Goal: Check status

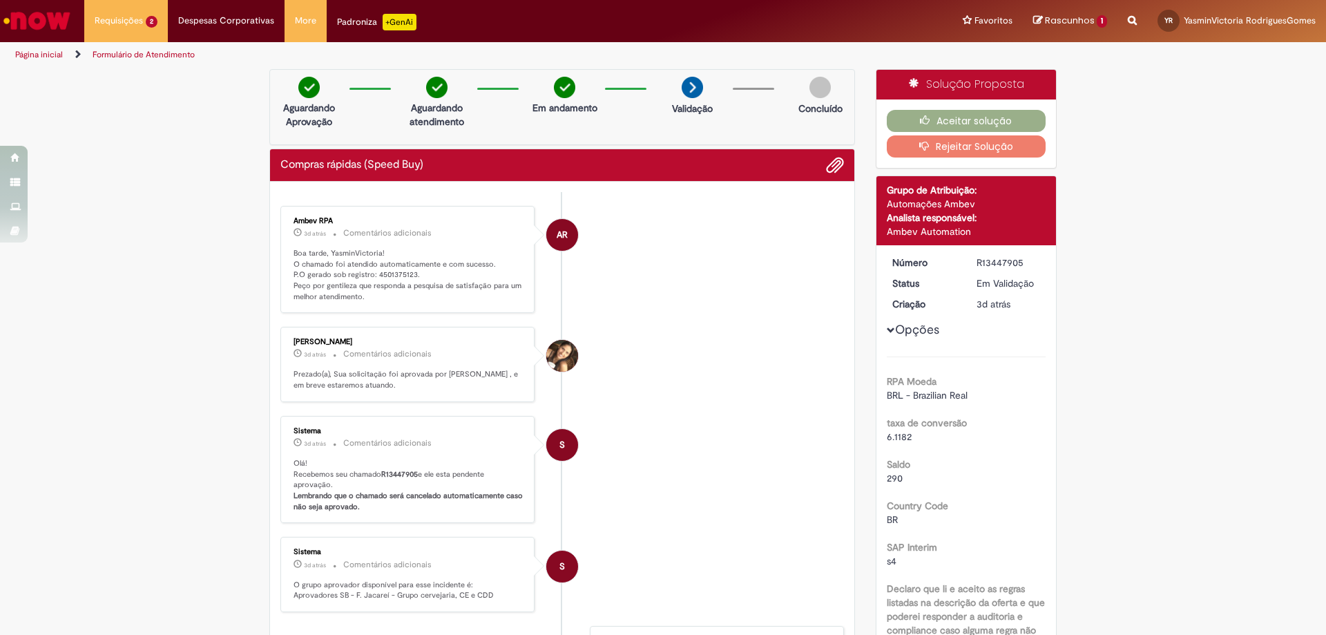
click at [37, 10] on img "Ir para a Homepage" at bounding box center [36, 21] width 71 height 28
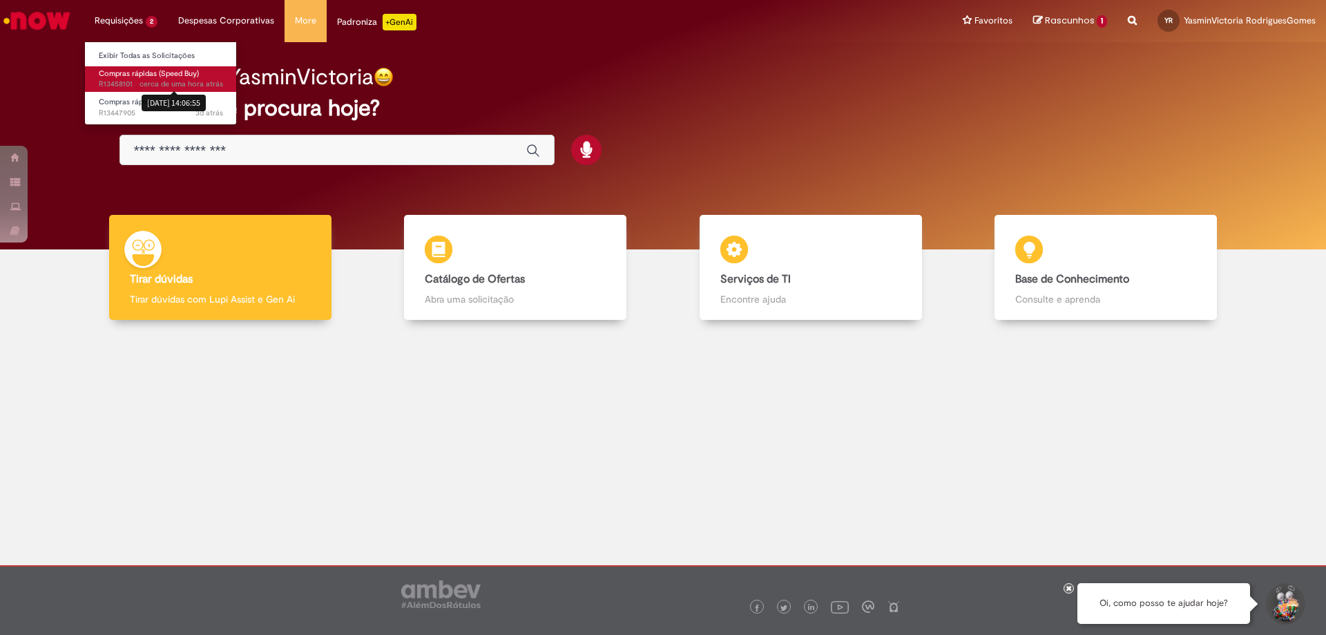
click at [149, 91] on div "28/08/2025 14:06:55" at bounding box center [174, 102] width 64 height 23
click at [149, 75] on span "Compras rápidas (Speed Buy)" at bounding box center [149, 73] width 100 height 10
